Goal: Check status: Check status

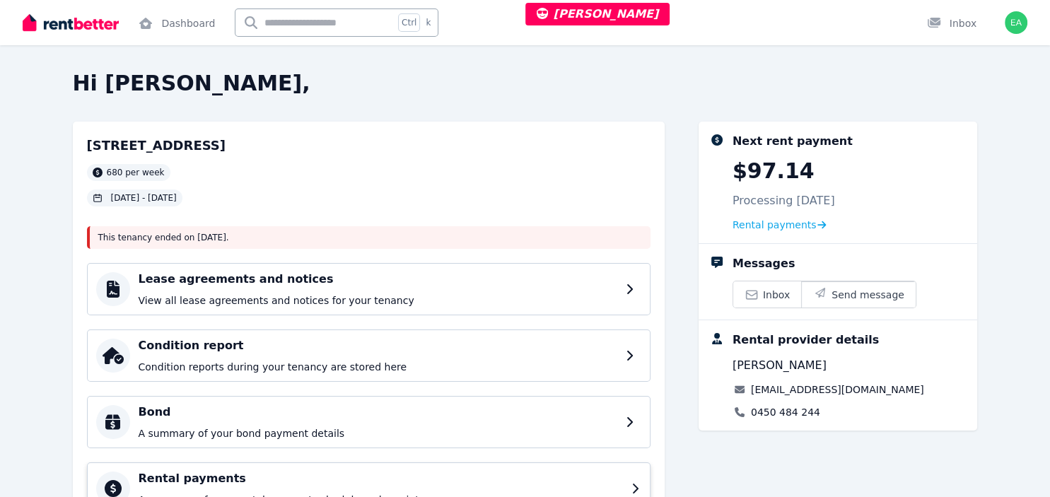
click at [548, 479] on h4 "Rental payments" at bounding box center [381, 478] width 484 height 17
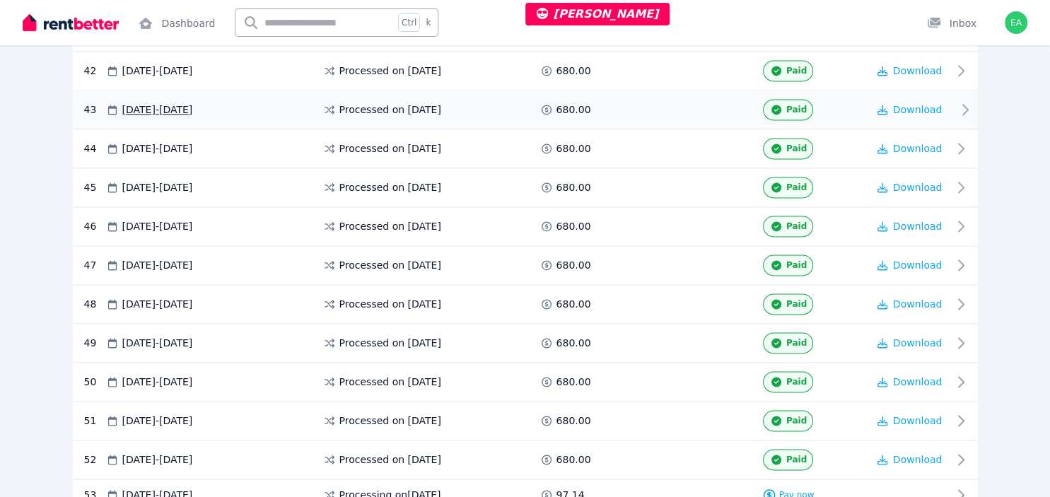
scroll to position [2002, 0]
